Goal: Task Accomplishment & Management: Complete application form

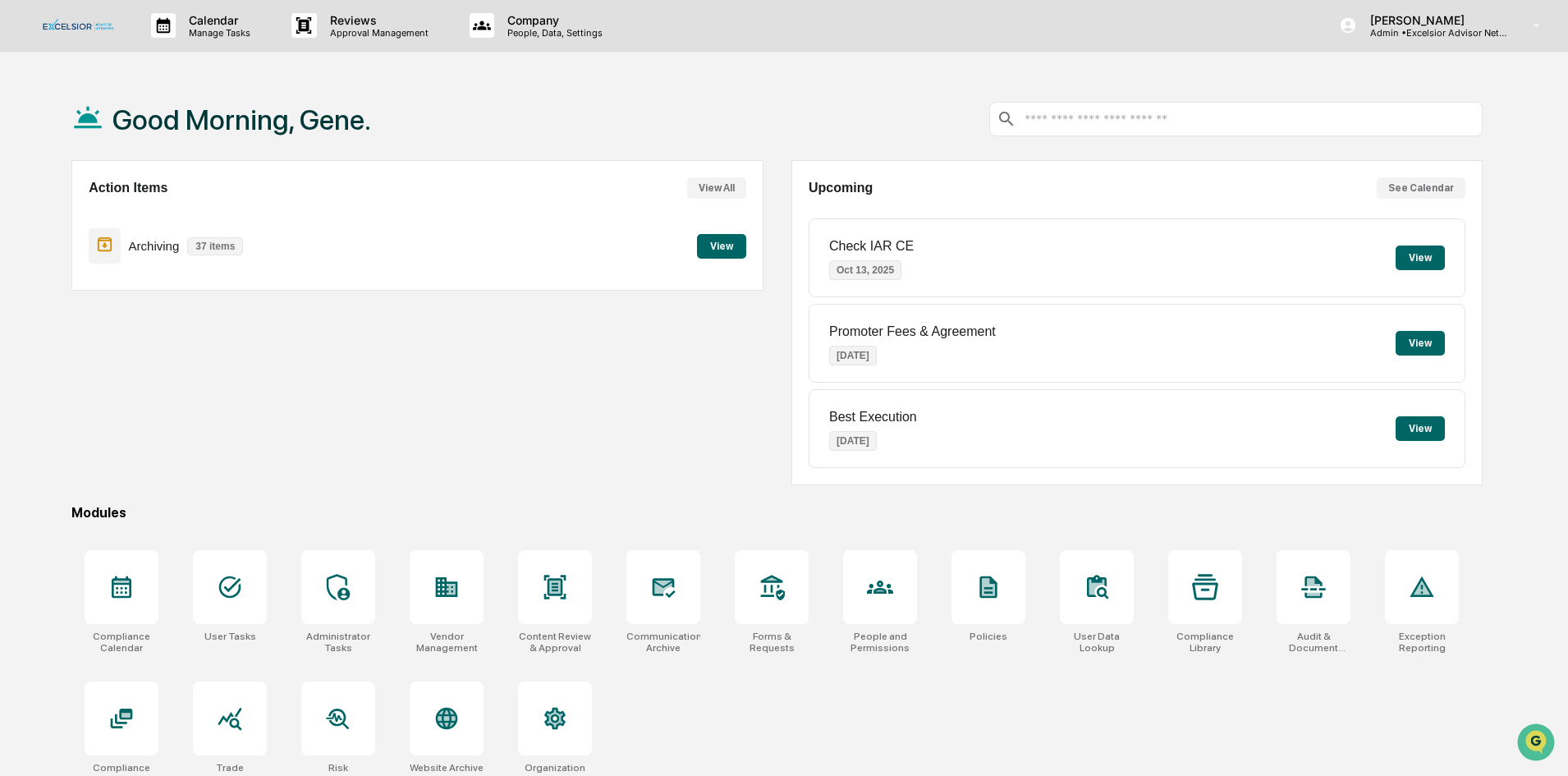
click at [722, 240] on button "View" at bounding box center [721, 246] width 50 height 24
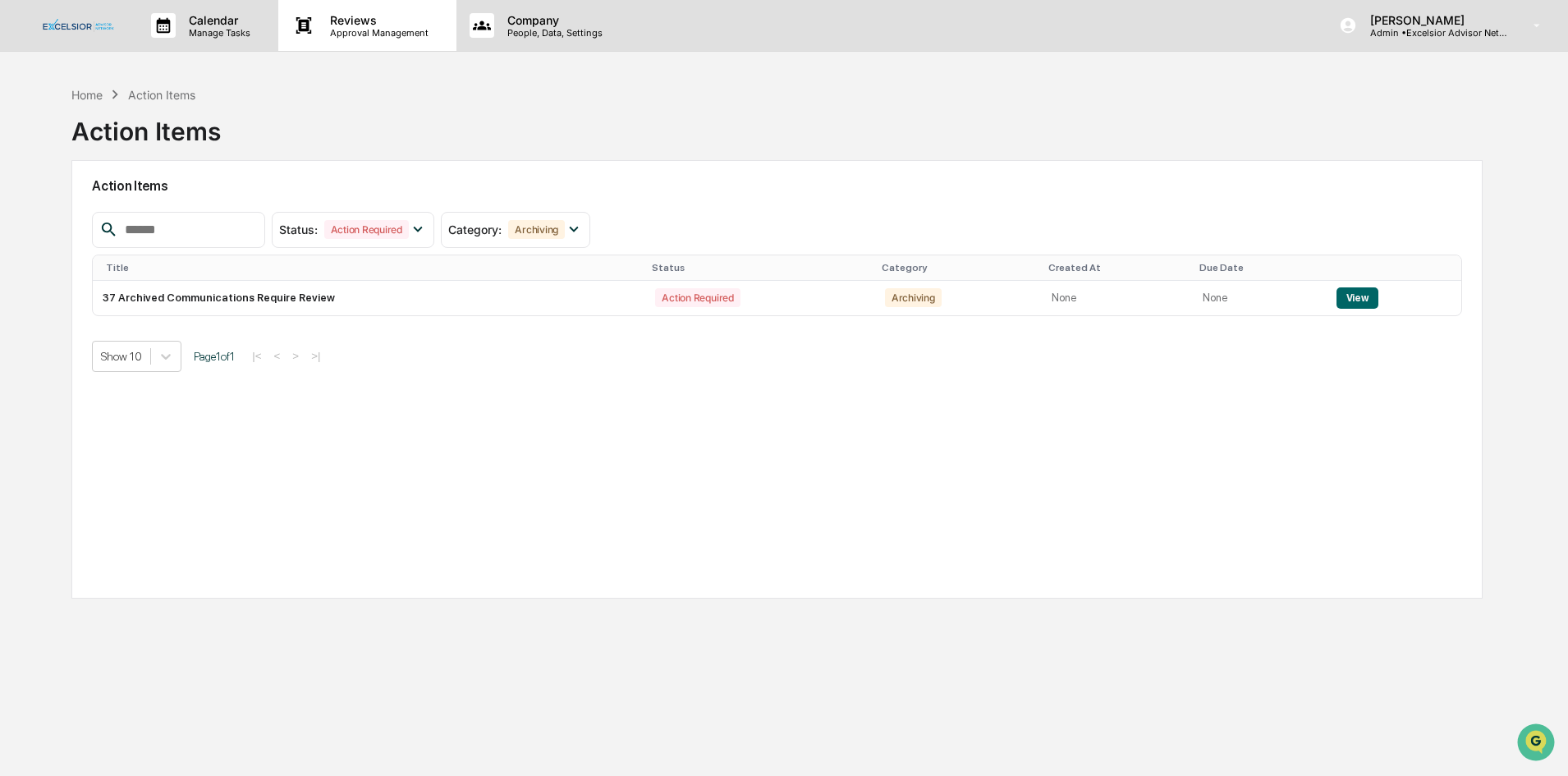
click at [366, 16] on p "Reviews" at bounding box center [377, 20] width 120 height 14
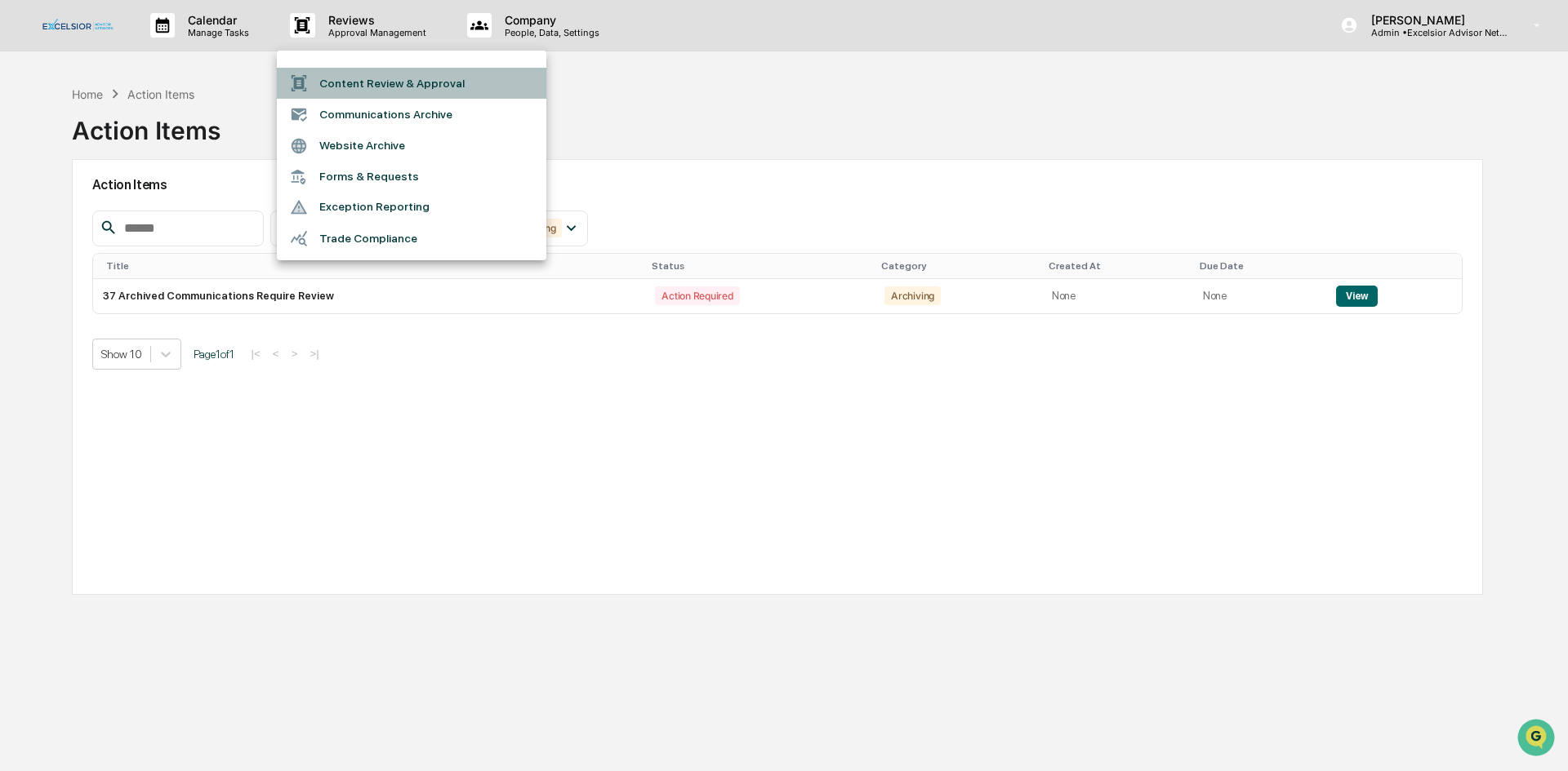
click at [390, 80] on li "Content Review & Approval" at bounding box center [412, 83] width 270 height 31
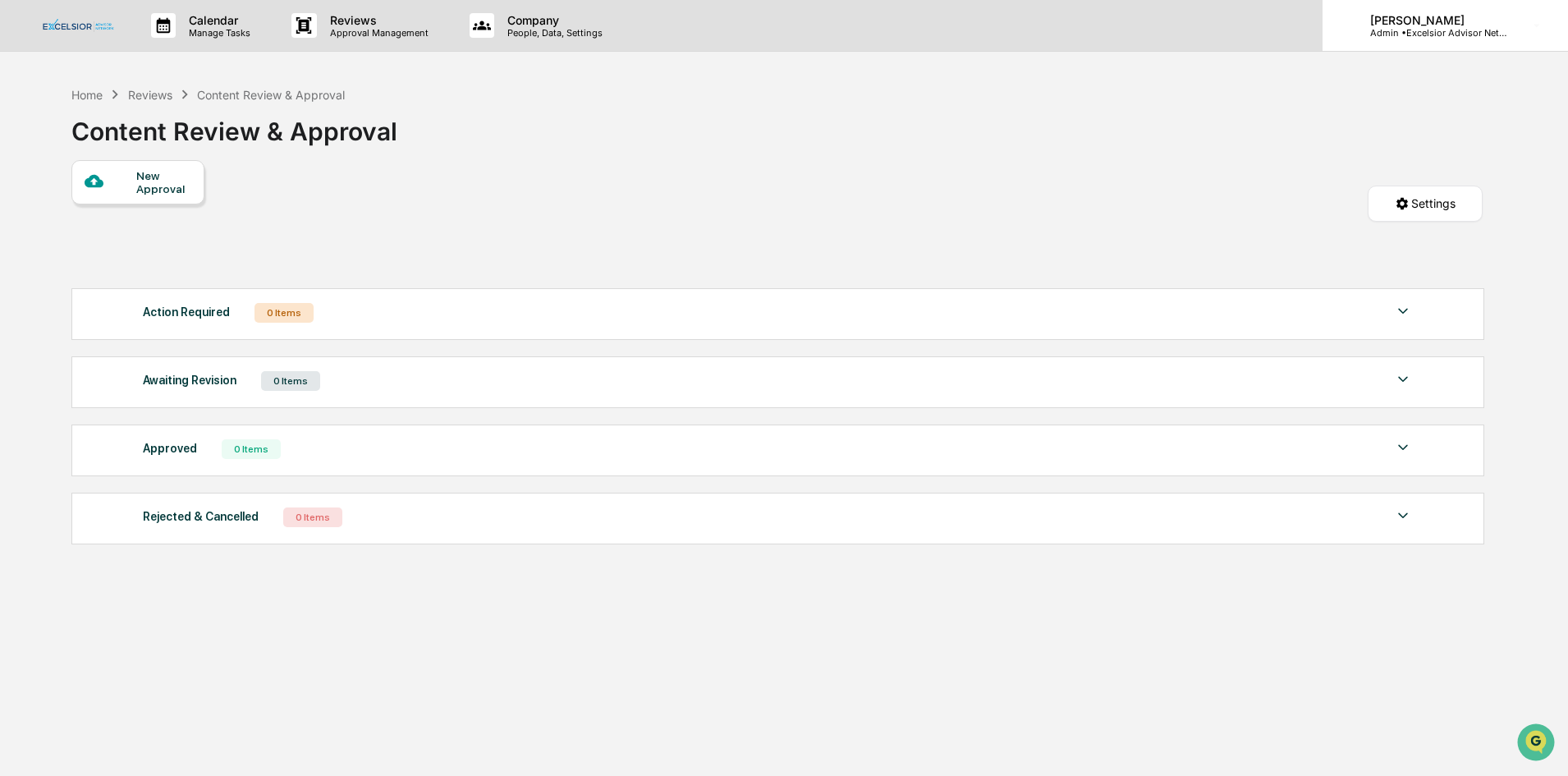
click at [890, 22] on p "[PERSON_NAME]" at bounding box center [1433, 20] width 152 height 14
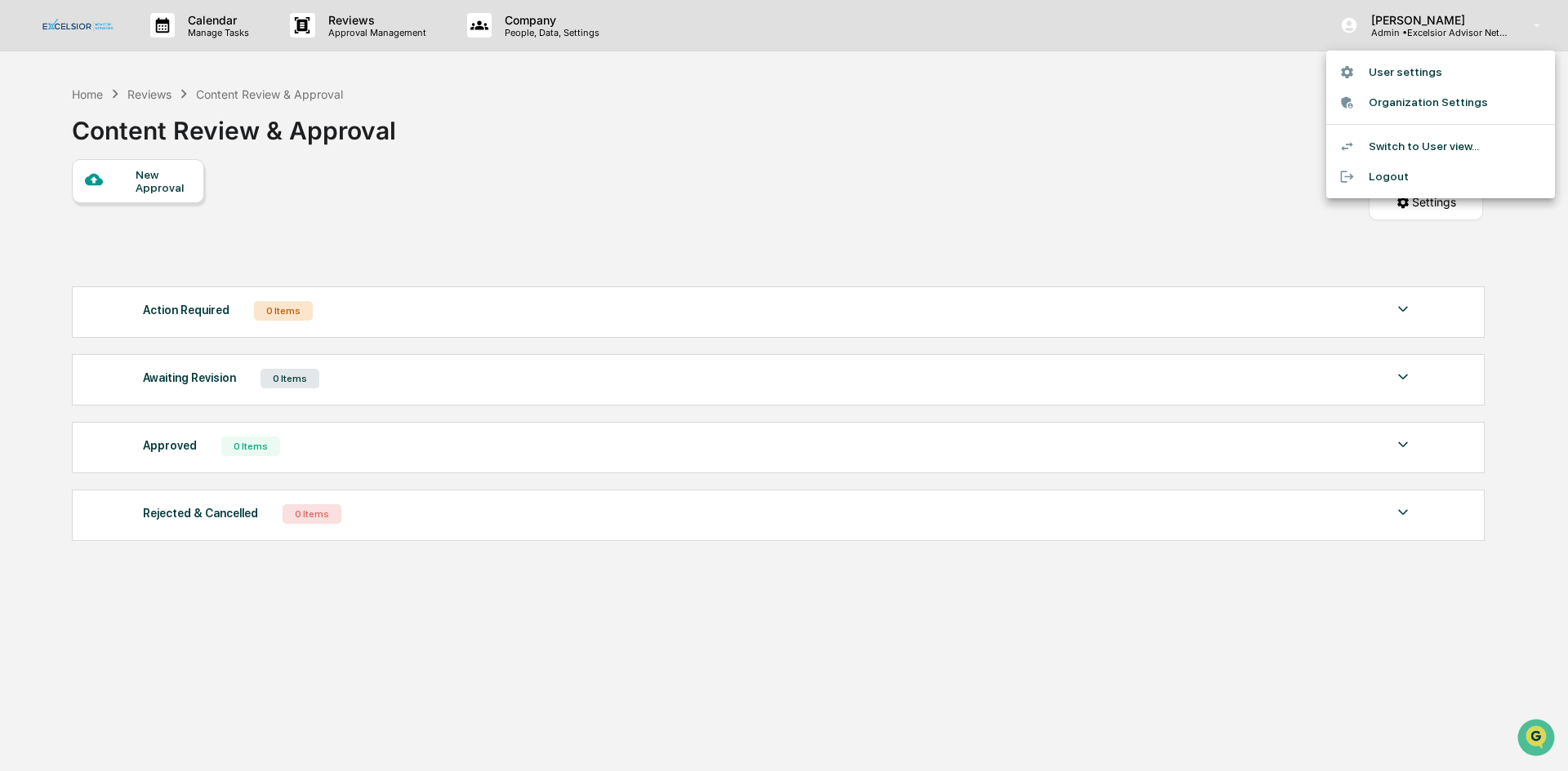
click at [885, 23] on div at bounding box center [784, 386] width 1568 height 771
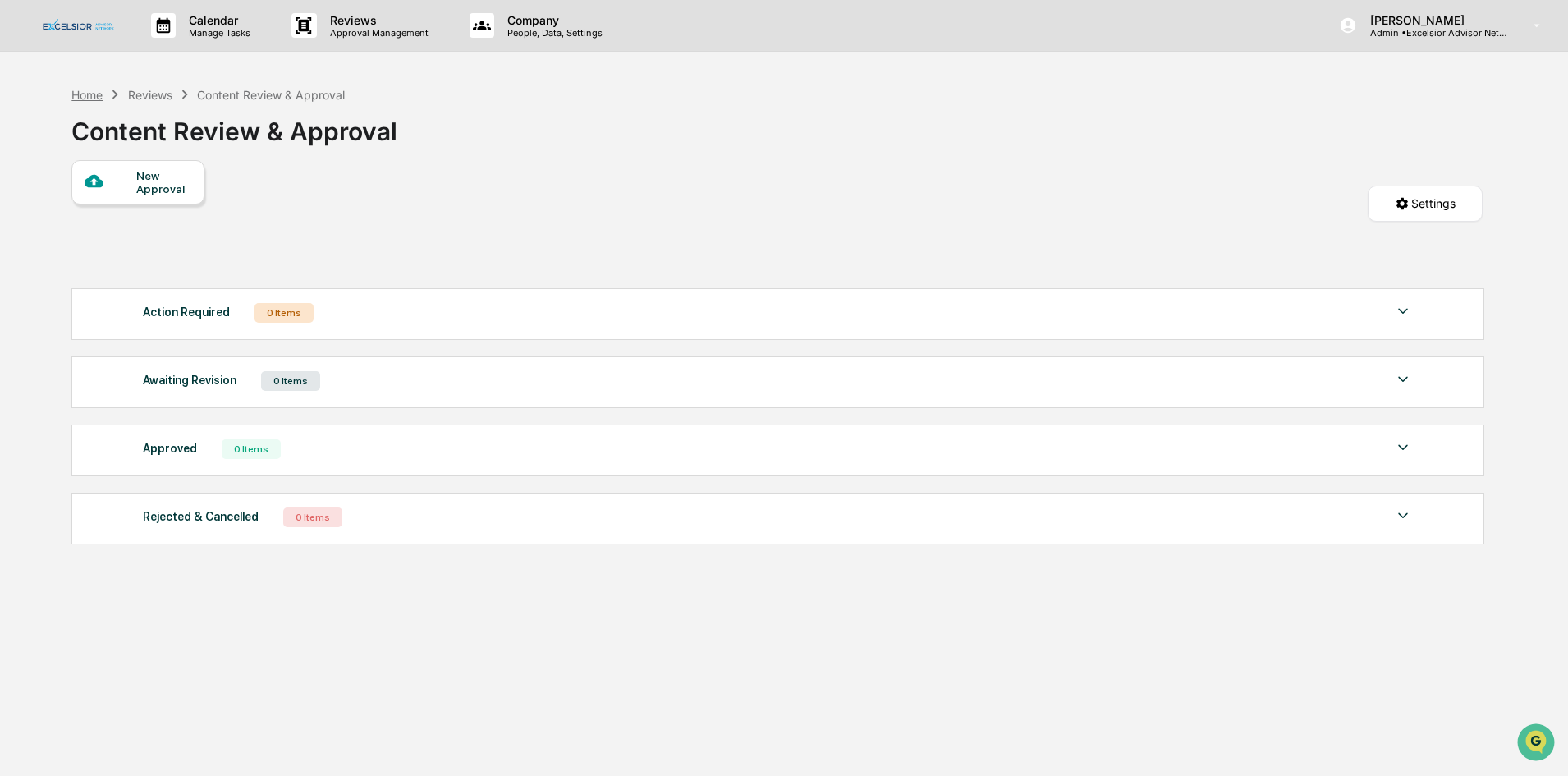
click at [93, 93] on div "Home" at bounding box center [86, 94] width 31 height 14
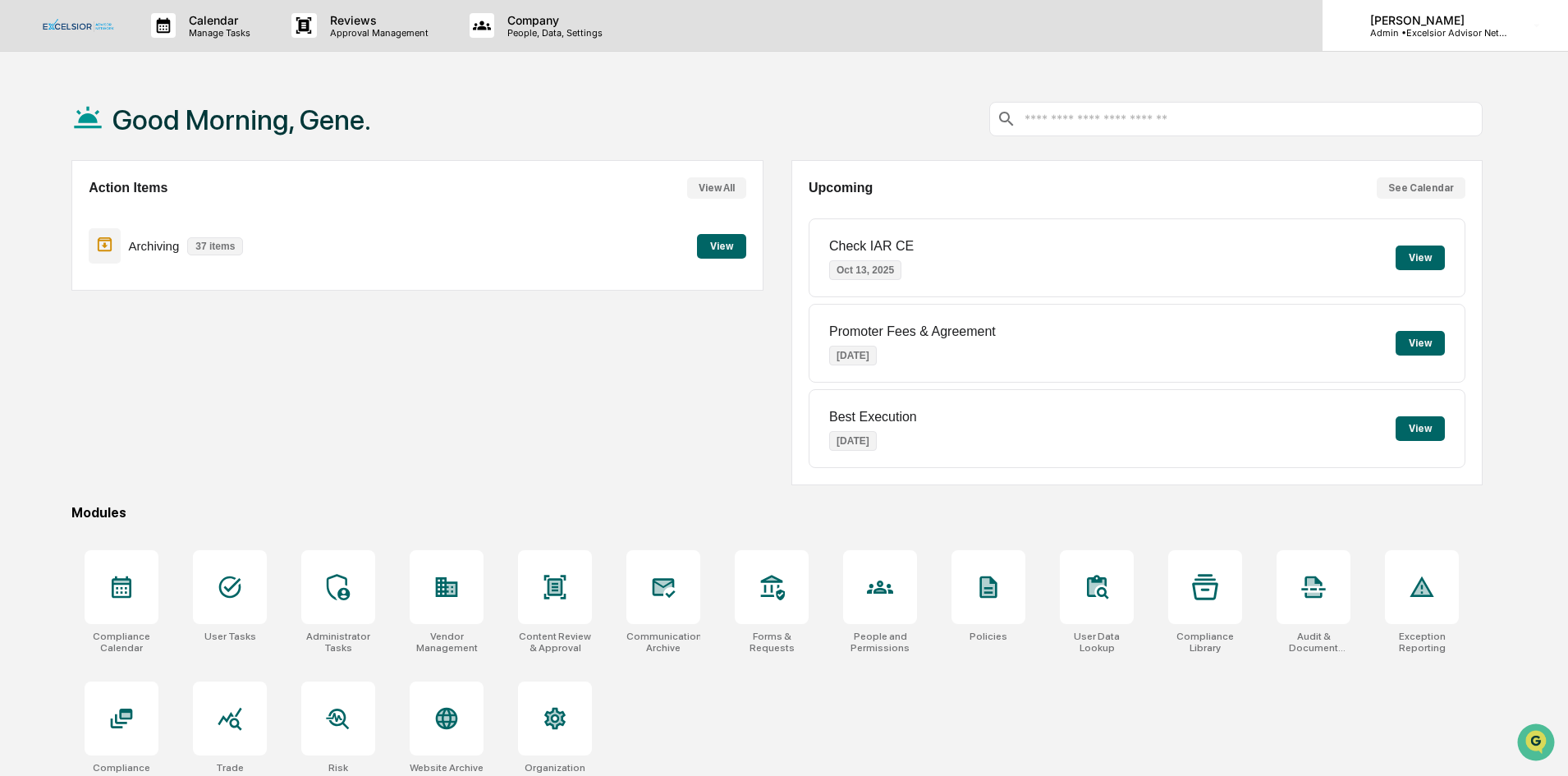
click at [890, 29] on p "Admin • Excelsior Advisor Network" at bounding box center [1433, 33] width 152 height 11
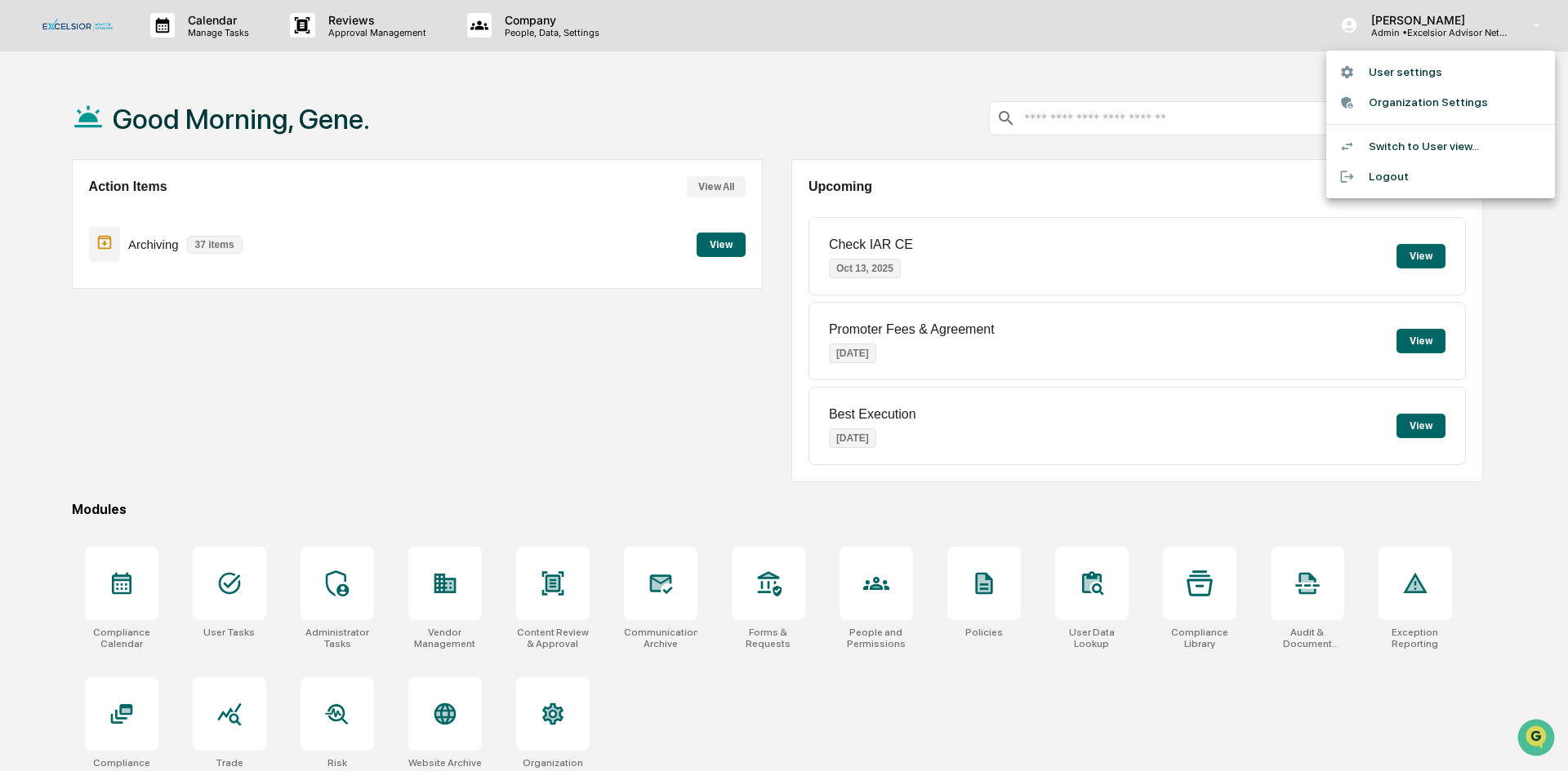
click at [885, 144] on li "Switch to User view..." at bounding box center [1441, 146] width 229 height 31
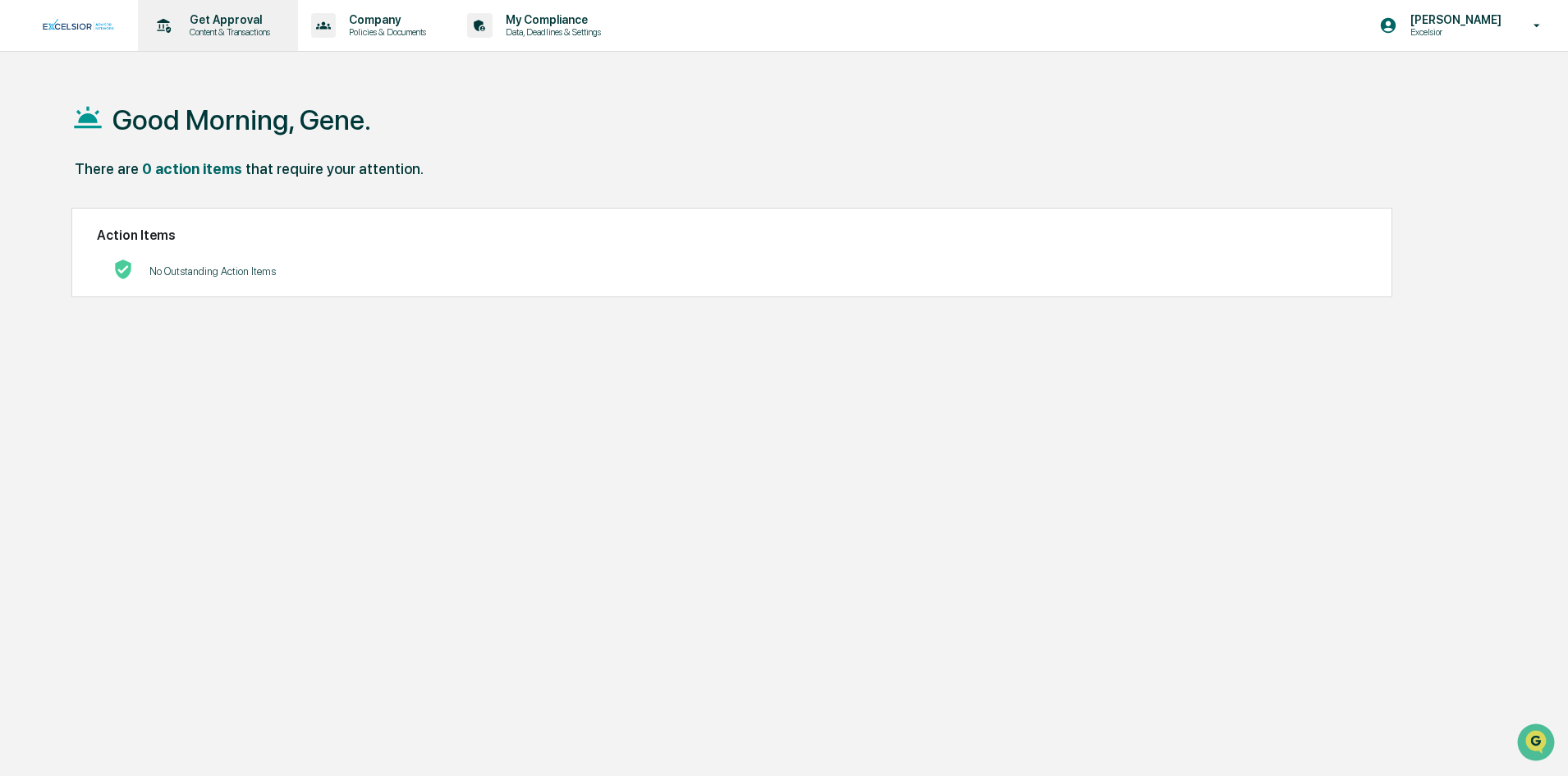
click at [241, 23] on p "Get Approval" at bounding box center [227, 20] width 102 height 13
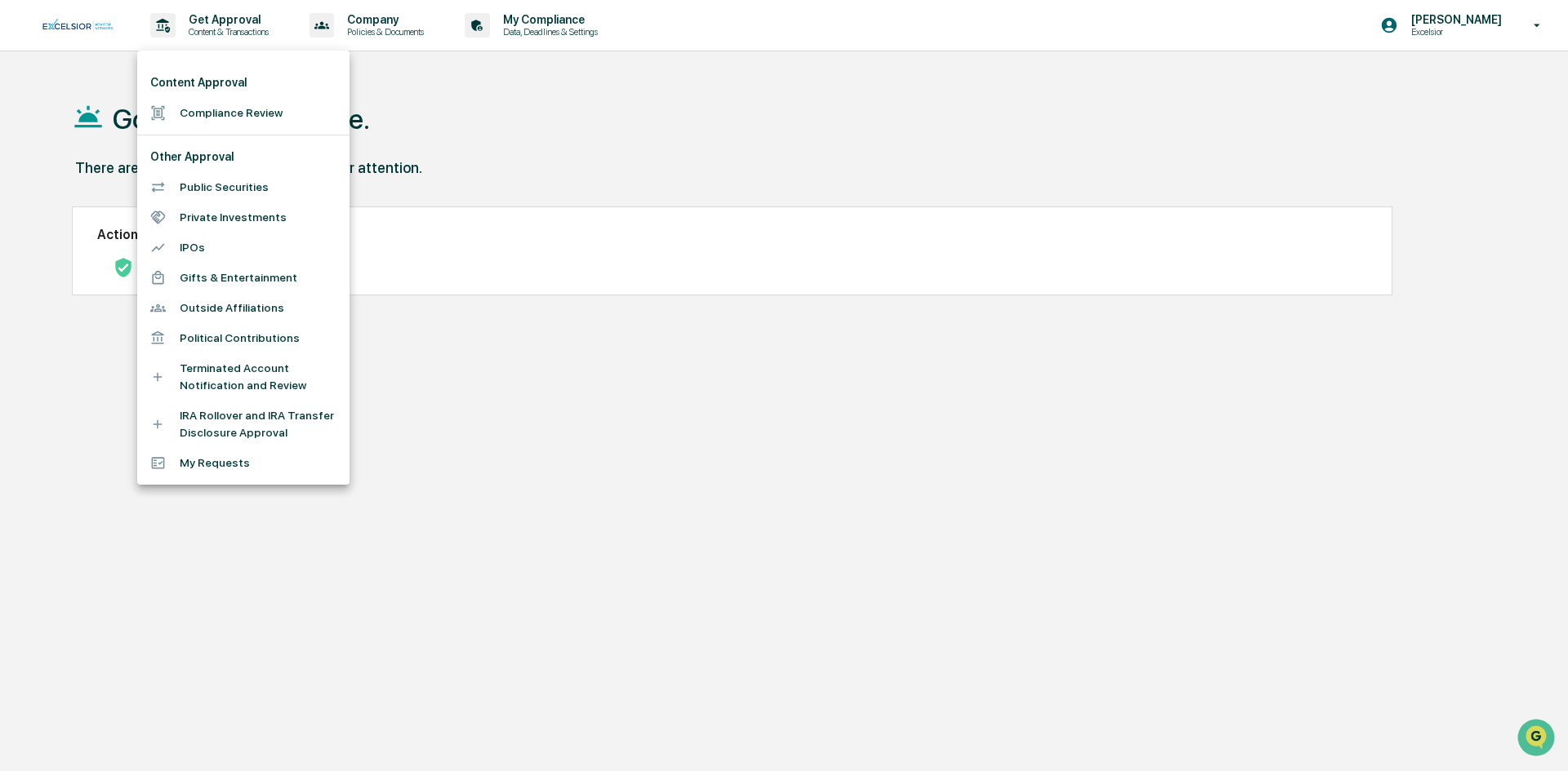
click at [256, 419] on li "IRA Rollover and IRA Transfer Disclosure Approval" at bounding box center [244, 424] width 212 height 47
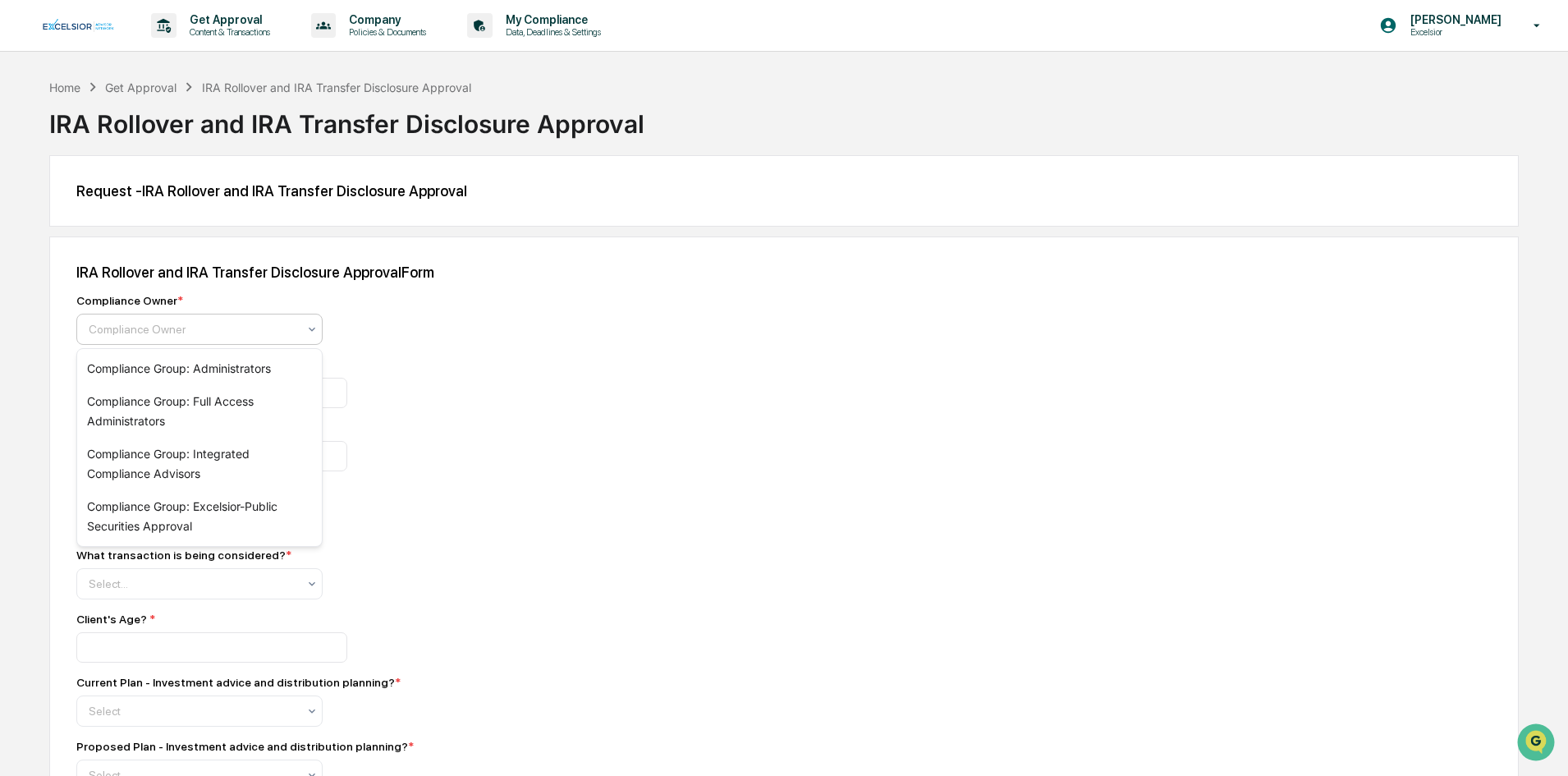
click at [305, 327] on div "Compliance Owner" at bounding box center [192, 329] width 225 height 23
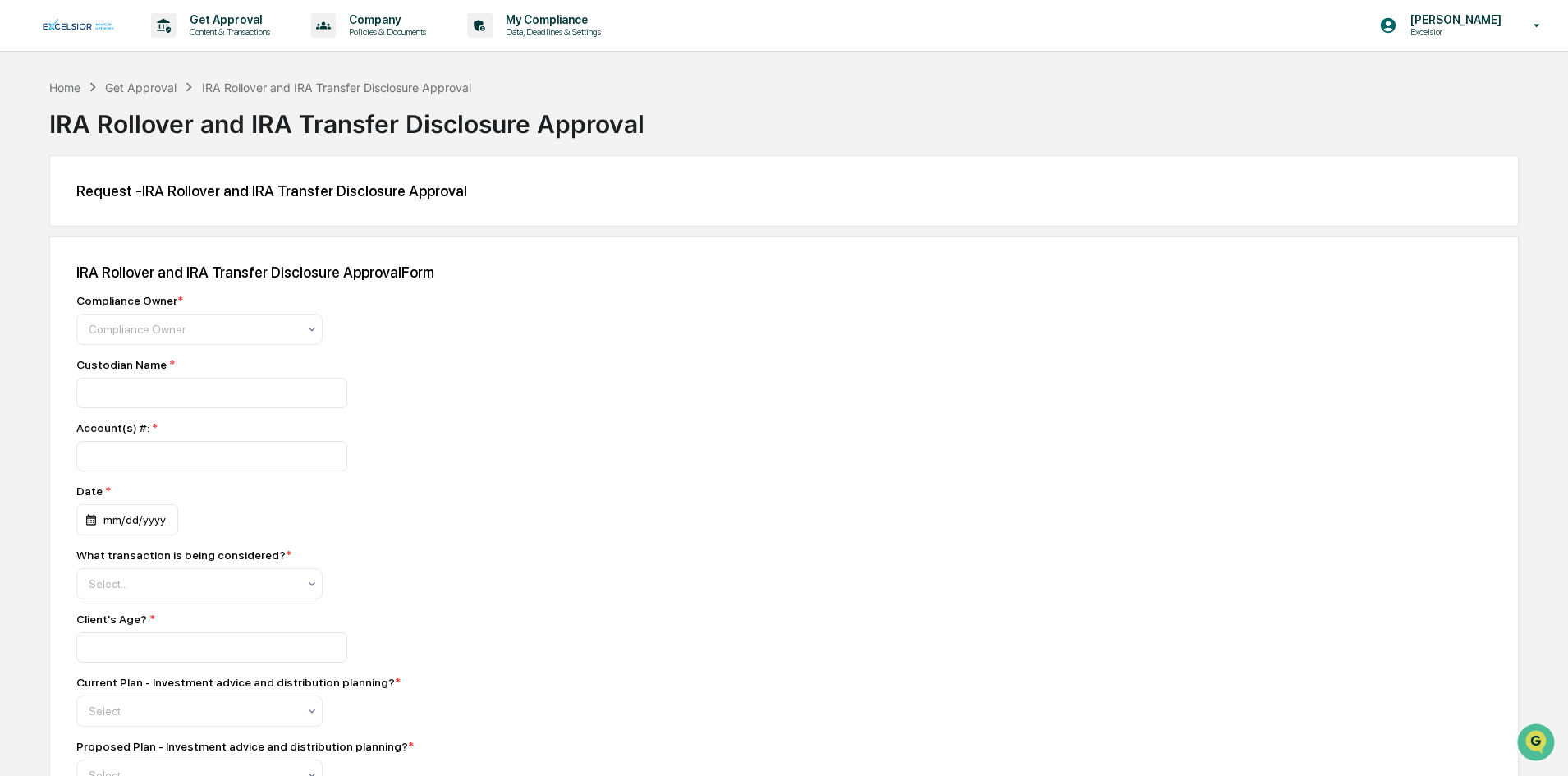
click at [572, 300] on div "Compliance Owner *" at bounding box center [363, 301] width 575 height 13
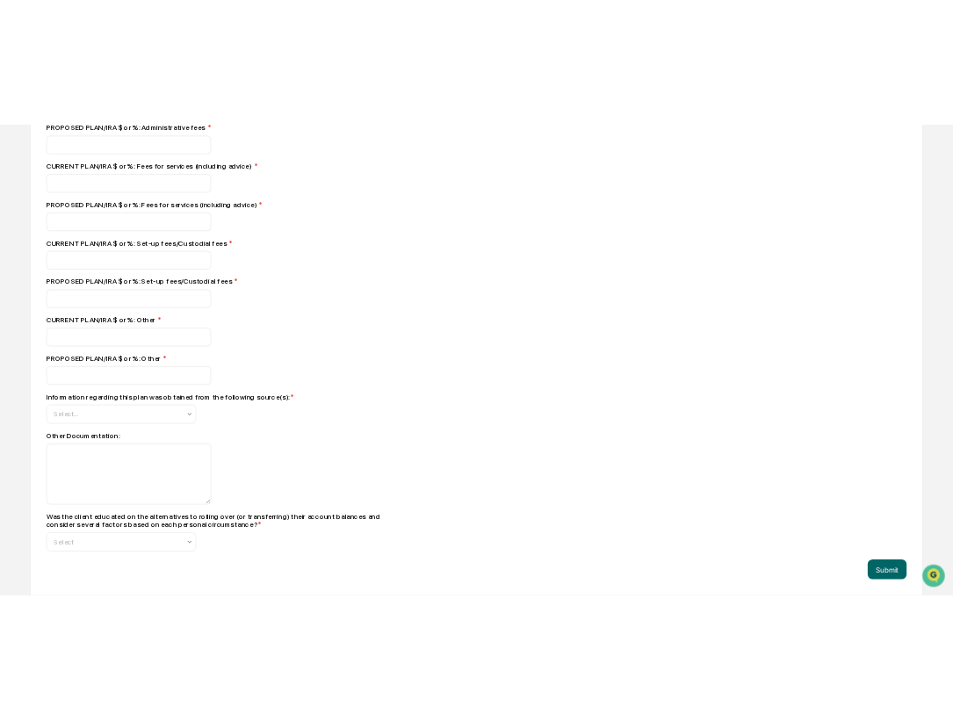
scroll to position [2296, 0]
